Goal: Task Accomplishment & Management: Manage account settings

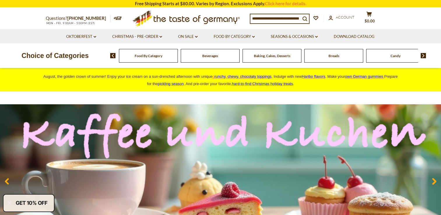
click at [152, 58] on span "Food By Category" at bounding box center [149, 56] width 28 height 4
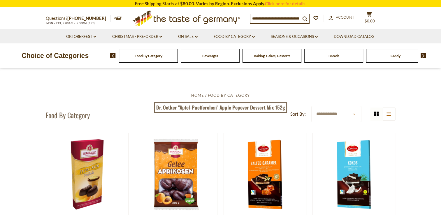
click at [158, 56] on span "Food By Category" at bounding box center [149, 56] width 28 height 4
click at [157, 55] on span "Food By Category" at bounding box center [149, 56] width 28 height 4
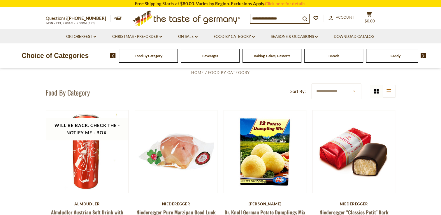
click at [142, 57] on span "Food By Category" at bounding box center [149, 56] width 28 height 4
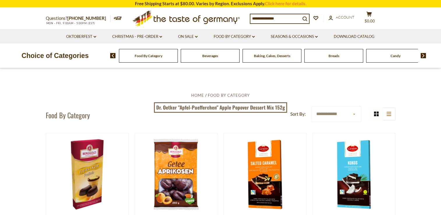
click at [161, 58] on div "Food By Category" at bounding box center [148, 56] width 59 height 14
click at [147, 55] on span "Food By Category" at bounding box center [149, 56] width 28 height 4
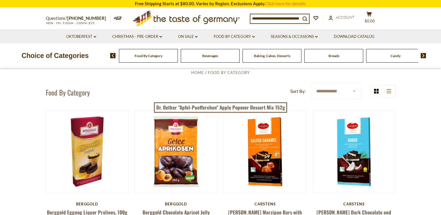
click at [112, 55] on img at bounding box center [113, 55] width 6 height 5
click at [60, 55] on p "Choice of Categories" at bounding box center [55, 55] width 110 height 11
click at [424, 55] on img at bounding box center [424, 55] width 6 height 5
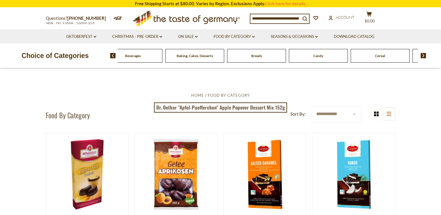
click at [421, 55] on img at bounding box center [424, 55] width 6 height 5
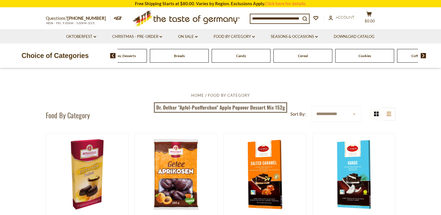
click at [420, 55] on span at bounding box center [422, 55] width 10 height 5
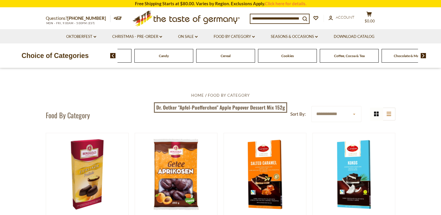
click at [420, 55] on span at bounding box center [422, 55] width 10 height 5
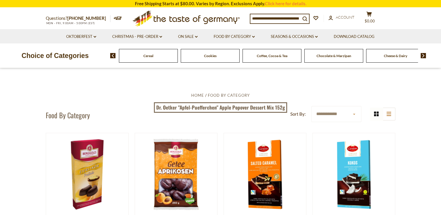
click at [420, 55] on span at bounding box center [422, 55] width 10 height 5
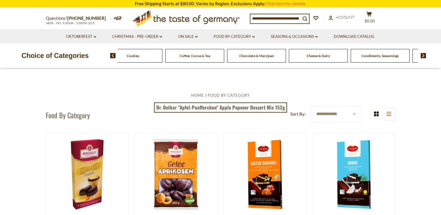
click at [418, 54] on span at bounding box center [422, 55] width 10 height 5
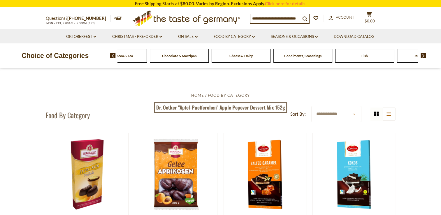
click at [302, 55] on span "Condiments, Seasonings" at bounding box center [302, 56] width 37 height 4
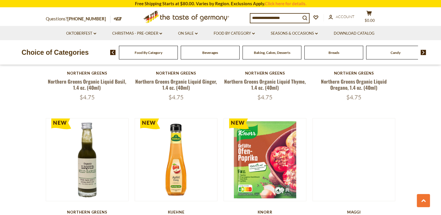
scroll to position [1361, 0]
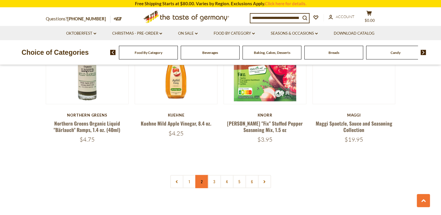
click at [202, 175] on link "2" at bounding box center [201, 181] width 13 height 13
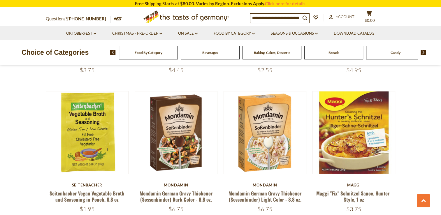
scroll to position [1383, 0]
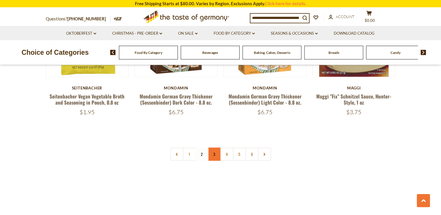
click at [213, 148] on link "3" at bounding box center [214, 154] width 13 height 13
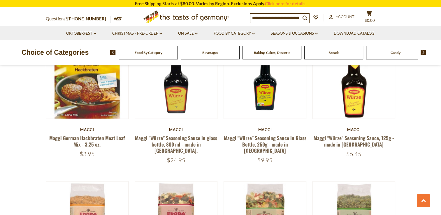
scroll to position [119, 0]
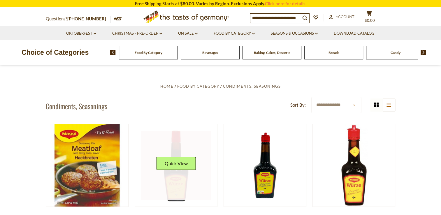
click at [181, 171] on div "Quick View" at bounding box center [175, 166] width 39 height 18
click at [179, 173] on div "Quick View" at bounding box center [175, 166] width 39 height 18
click at [181, 158] on button "Quick View" at bounding box center [175, 163] width 39 height 13
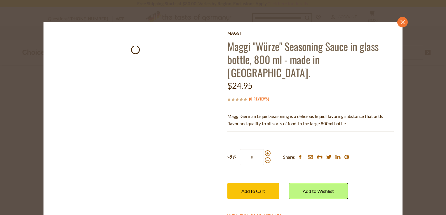
click at [404, 22] on icon "close" at bounding box center [402, 22] width 4 height 4
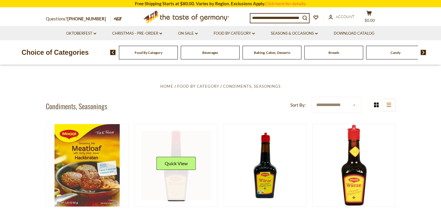
scroll to position [216, 0]
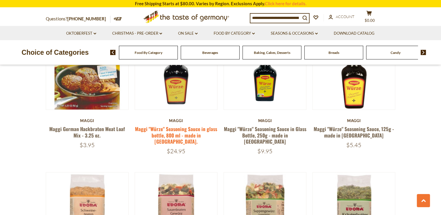
click at [174, 129] on link "Maggi "Würze" Seasoning Sauce in glass bottle, 800 ml - made in [GEOGRAPHIC_DAT…" at bounding box center [176, 135] width 82 height 20
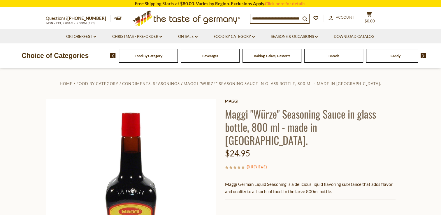
scroll to position [97, 0]
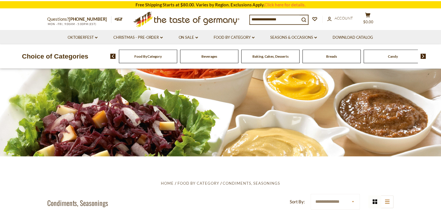
scroll to position [194, 0]
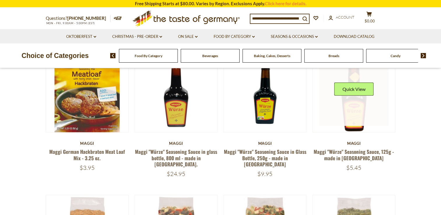
click at [356, 113] on link at bounding box center [353, 91] width 69 height 69
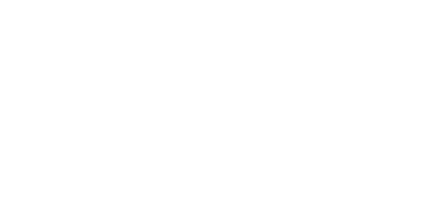
click at [0, 0] on html at bounding box center [0, 0] width 0 height 0
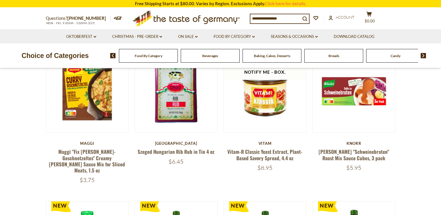
scroll to position [194, 0]
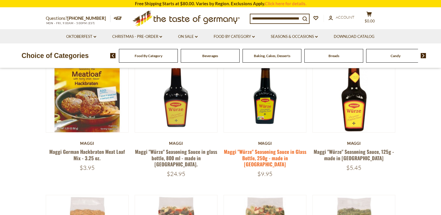
click at [265, 152] on link "Maggi "Würze" Seasoning Sauce in Glass Bottle, 250g - made in Germany" at bounding box center [265, 158] width 83 height 20
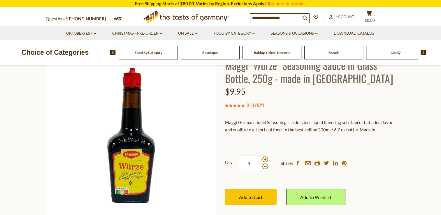
scroll to position [47, 0]
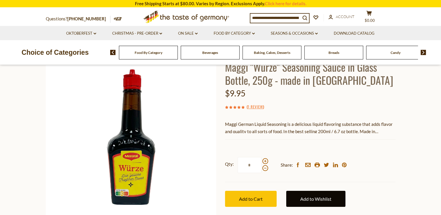
click at [307, 197] on link "Add to Wishlist" at bounding box center [315, 199] width 59 height 16
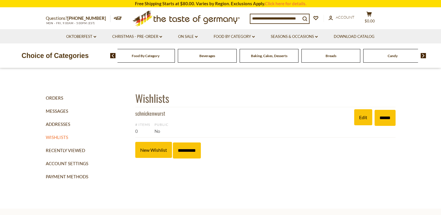
click at [149, 61] on div "Food By Category" at bounding box center [145, 56] width 59 height 14
click at [418, 54] on span at bounding box center [422, 55] width 10 height 5
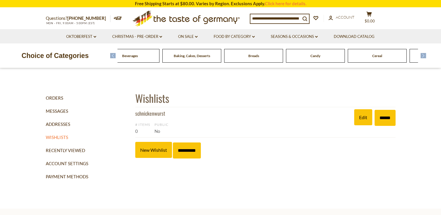
click at [418, 54] on span at bounding box center [422, 55] width 10 height 5
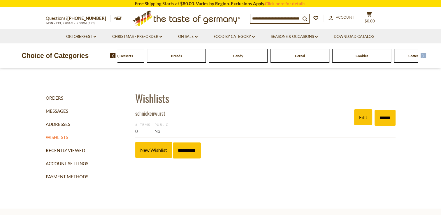
click at [418, 54] on span at bounding box center [422, 55] width 10 height 5
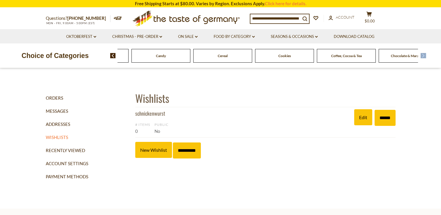
click at [418, 54] on span at bounding box center [422, 55] width 10 height 5
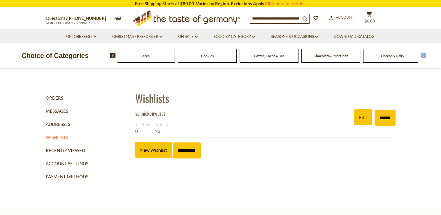
click at [418, 54] on span at bounding box center [422, 55] width 10 height 5
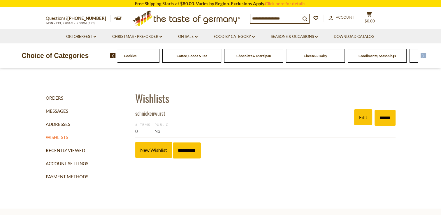
click at [418, 54] on span at bounding box center [422, 55] width 10 height 5
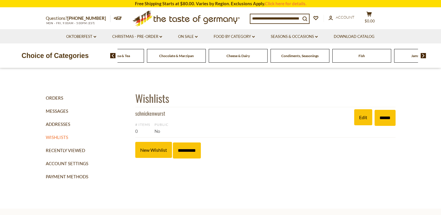
click at [294, 58] on span "Condiments, Seasonings" at bounding box center [299, 56] width 37 height 4
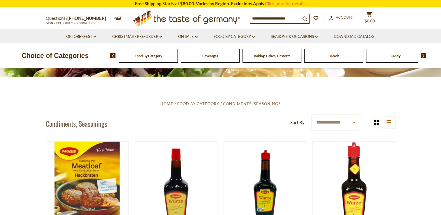
scroll to position [194, 0]
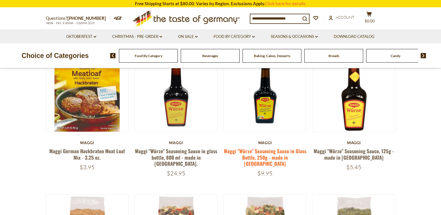
click at [269, 156] on link "Maggi "Würze" Seasoning Sauce in Glass Bottle, 250g - made in [GEOGRAPHIC_DATA]" at bounding box center [265, 158] width 83 height 20
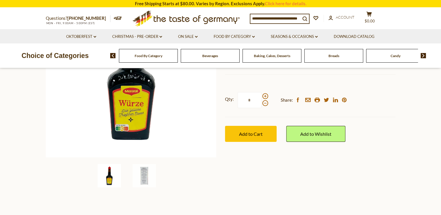
scroll to position [97, 0]
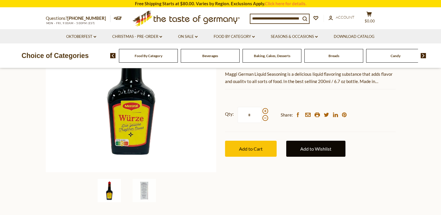
click at [312, 150] on link "Add to Wishlist" at bounding box center [315, 149] width 59 height 16
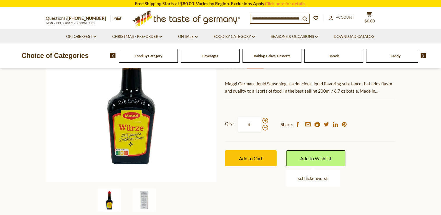
scroll to position [0, 0]
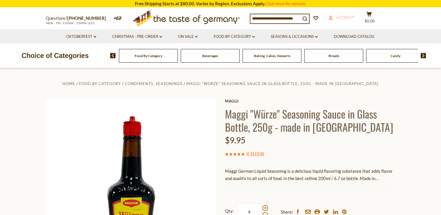
click at [340, 18] on span "Account" at bounding box center [345, 17] width 19 height 5
click at [333, 18] on icon at bounding box center [330, 18] width 4 height 4
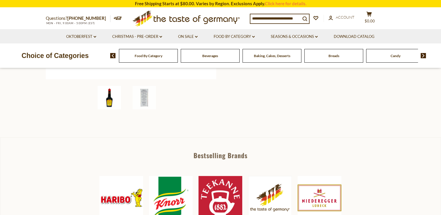
scroll to position [97, 0]
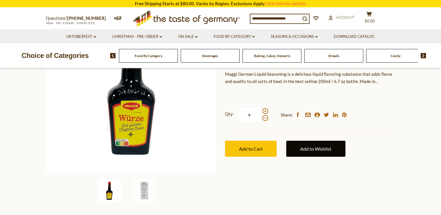
click at [313, 148] on link "Add to Wishlist" at bounding box center [315, 149] width 59 height 16
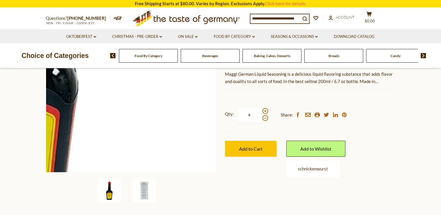
drag, startPoint x: 321, startPoint y: 150, endPoint x: 186, endPoint y: 105, distance: 141.8
click at [186, 105] on img at bounding box center [131, 87] width 171 height 171
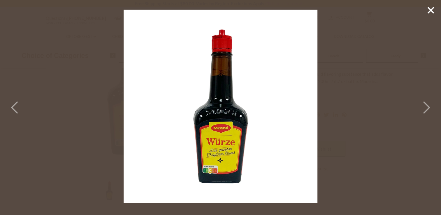
click at [428, 9] on icon at bounding box center [431, 10] width 9 height 9
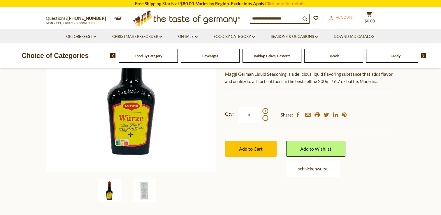
click at [342, 20] on link "account Account" at bounding box center [342, 17] width 26 height 6
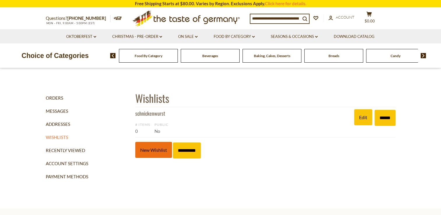
click at [149, 151] on link "New Wishlist" at bounding box center [153, 150] width 37 height 16
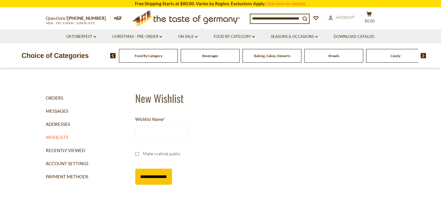
click at [174, 119] on span "Wishlist Name *" at bounding box center [160, 119] width 51 height 7
click at [174, 126] on input "Wishlist Name *" at bounding box center [162, 134] width 54 height 16
click at [144, 132] on input "Wishlist Name *" at bounding box center [162, 134] width 54 height 16
type input "********"
click at [159, 173] on input "**********" at bounding box center [153, 177] width 37 height 16
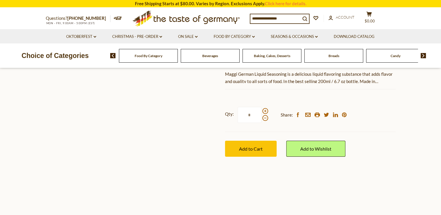
scroll to position [75, 0]
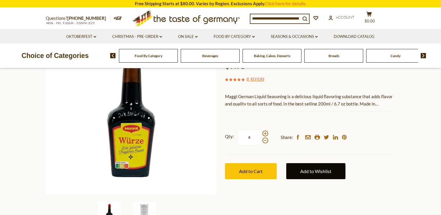
click at [322, 170] on link "Add to Wishlist" at bounding box center [315, 171] width 59 height 16
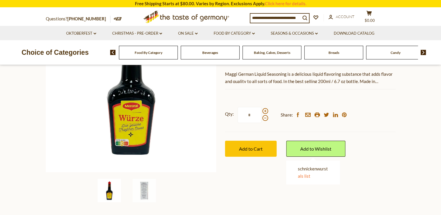
click at [308, 176] on link "als list" at bounding box center [304, 176] width 13 height 5
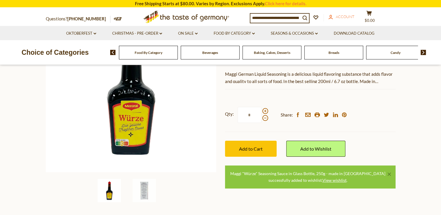
click at [349, 19] on span "Account" at bounding box center [345, 16] width 19 height 5
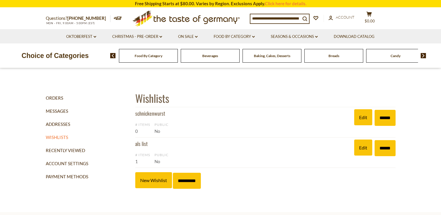
click at [137, 163] on span "1" at bounding box center [136, 161] width 3 height 5
click at [358, 150] on link "Edit" at bounding box center [363, 148] width 18 height 16
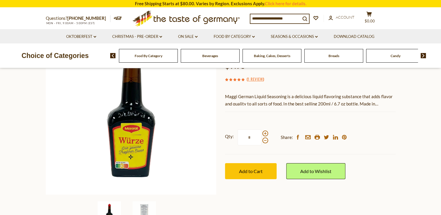
scroll to position [97, 0]
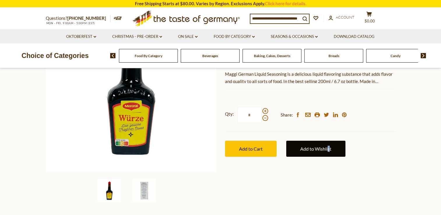
drag, startPoint x: 305, startPoint y: 140, endPoint x: 305, endPoint y: 149, distance: 9.6
click at [305, 149] on div "Add to Wishlist [GEOGRAPHIC_DATA] als list" at bounding box center [315, 149] width 59 height 34
click at [305, 150] on link "Add to Wishlist" at bounding box center [315, 149] width 59 height 16
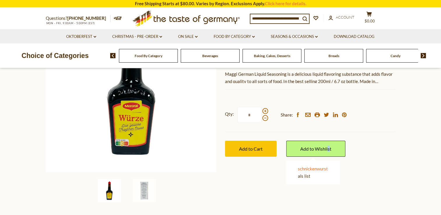
click at [307, 169] on link "schnickenwurst" at bounding box center [313, 168] width 30 height 5
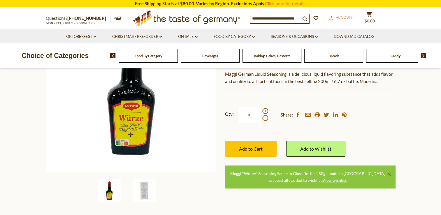
click at [342, 18] on span "Account" at bounding box center [345, 17] width 19 height 5
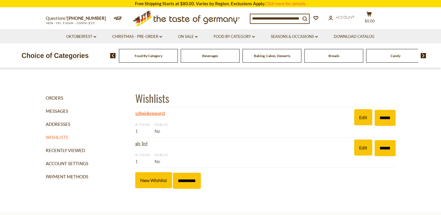
click at [154, 113] on link "schnickenwurst" at bounding box center [150, 114] width 30 height 8
click at [54, 99] on link "Orders" at bounding box center [88, 98] width 85 height 13
